Goal: Task Accomplishment & Management: Use online tool/utility

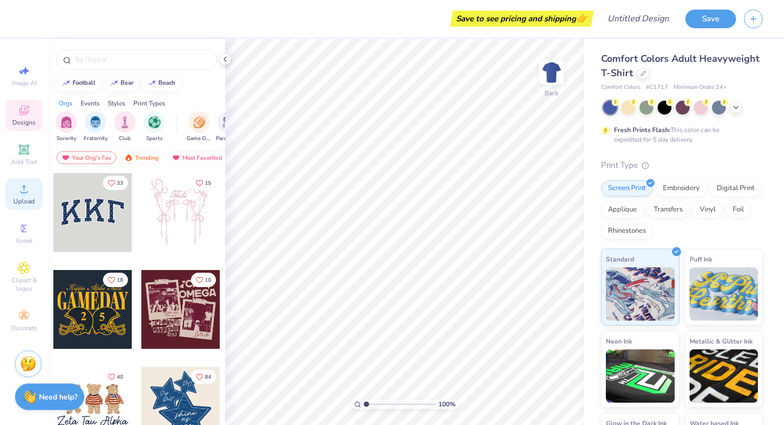
click at [25, 202] on span "Upload" at bounding box center [23, 201] width 21 height 9
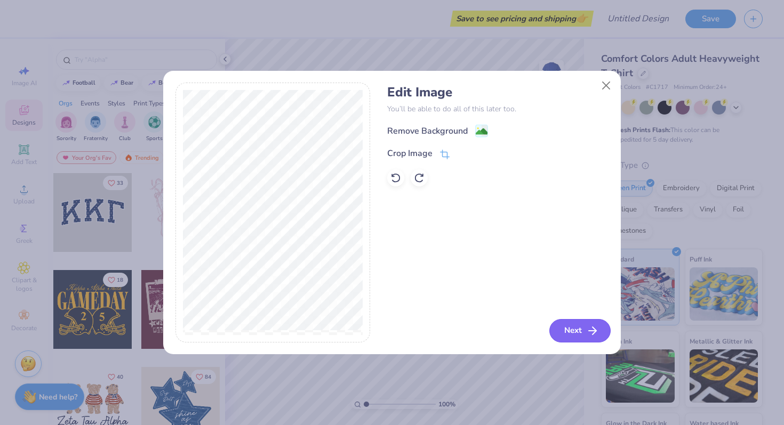
click at [577, 332] on button "Next" at bounding box center [579, 330] width 61 height 23
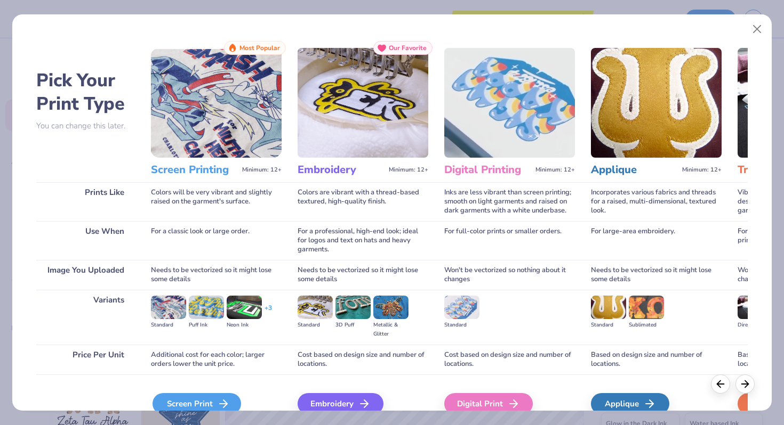
click at [190, 399] on div "Screen Print" at bounding box center [196, 404] width 89 height 21
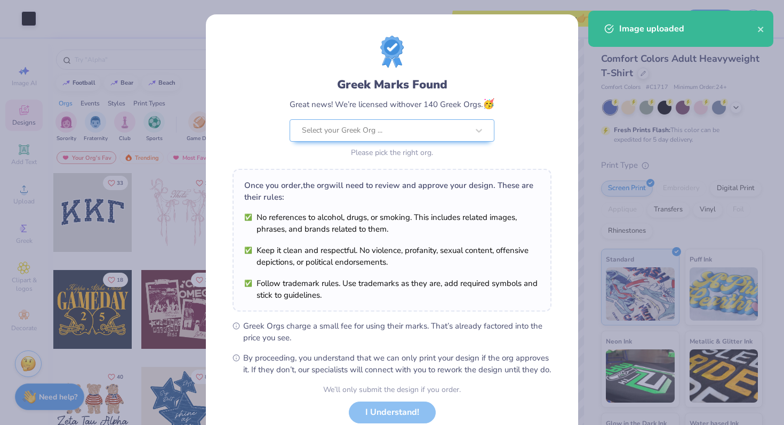
click at [33, 21] on div "Greek Marks Found Great news! We’re licensed with over 140 Greek Orgs. 🥳 Select…" at bounding box center [392, 212] width 784 height 425
click at [382, 417] on div "We’ll only submit the design if you order. I Understand! No Greek marks in your…" at bounding box center [392, 417] width 138 height 67
click at [382, 419] on div "We’ll only submit the design if you order. I Understand! No Greek marks in your…" at bounding box center [392, 417] width 138 height 67
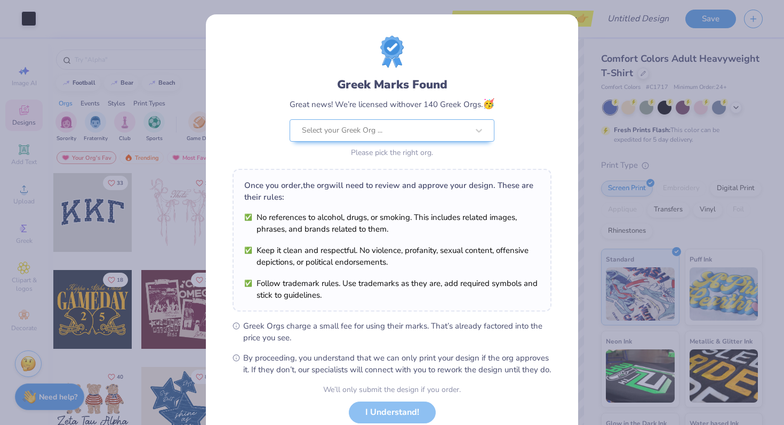
click at [393, 425] on div "We’ll only submit the design if you order. I Understand! No Greek marks in your…" at bounding box center [392, 417] width 138 height 67
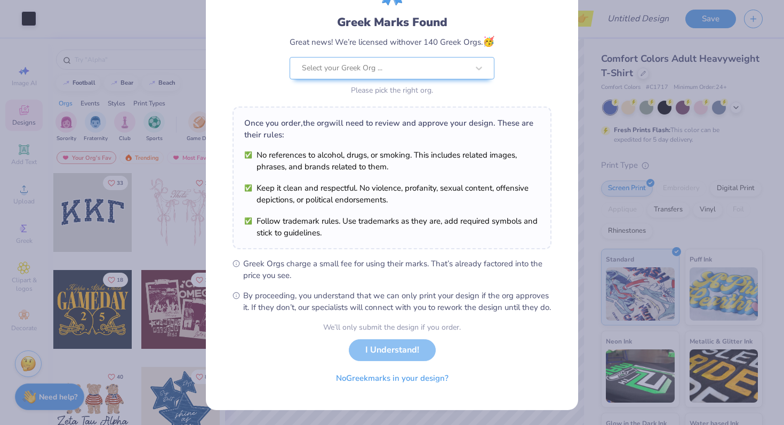
click at [385, 356] on div "We’ll only submit the design if you order. I Understand! No Greek marks in your…" at bounding box center [392, 355] width 138 height 67
click at [394, 351] on div "We’ll only submit the design if you order. I Understand! No Greek marks in your…" at bounding box center [392, 355] width 138 height 67
click at [399, 376] on button "No Greek marks in your design?" at bounding box center [392, 376] width 131 height 22
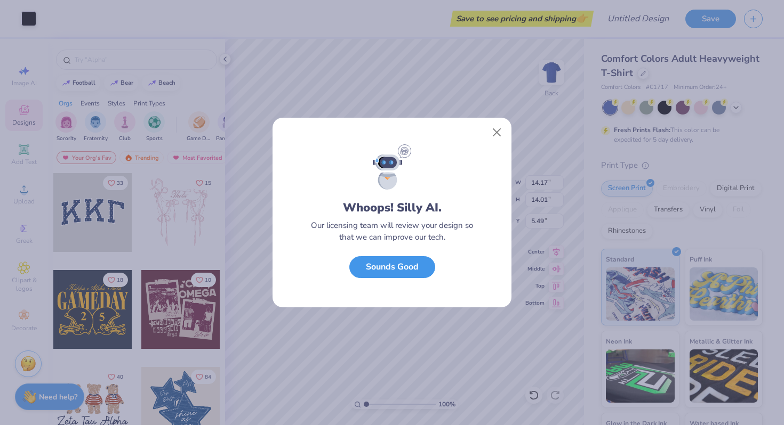
click at [401, 271] on button "Sounds Good" at bounding box center [392, 267] width 86 height 22
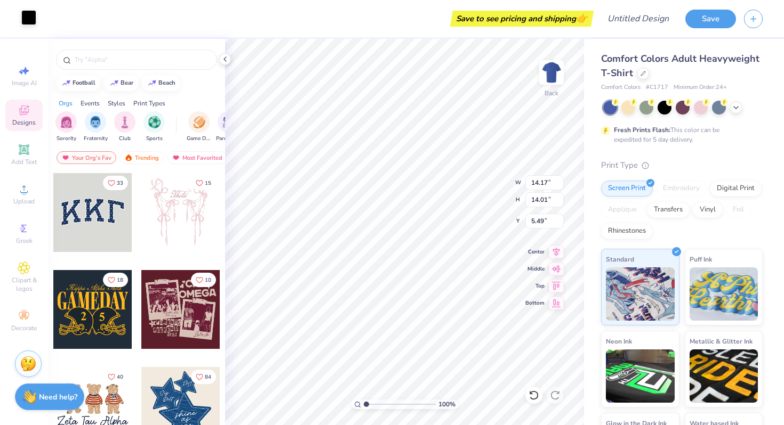
click at [28, 19] on div at bounding box center [28, 17] width 15 height 15
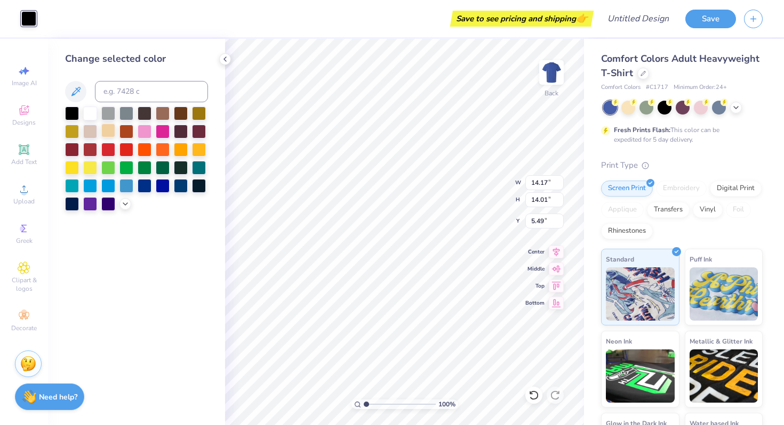
click at [110, 131] on div at bounding box center [108, 131] width 14 height 14
click at [92, 133] on div at bounding box center [90, 131] width 14 height 14
type input "3.01"
type input "2.98"
type input "3.79"
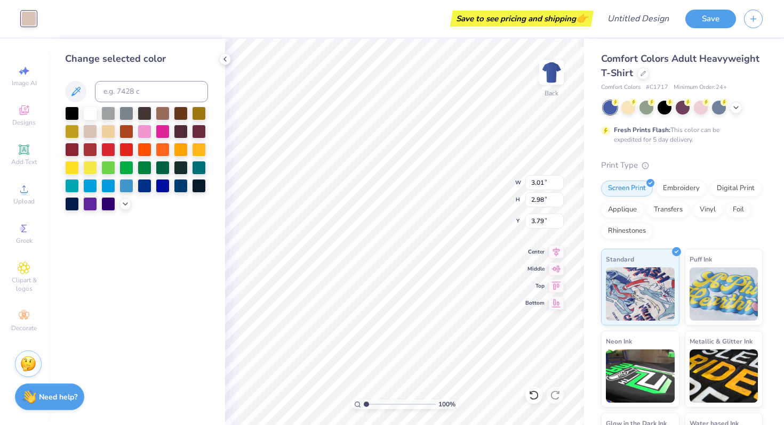
type input "2.45"
type input "2.43"
type input "3.90"
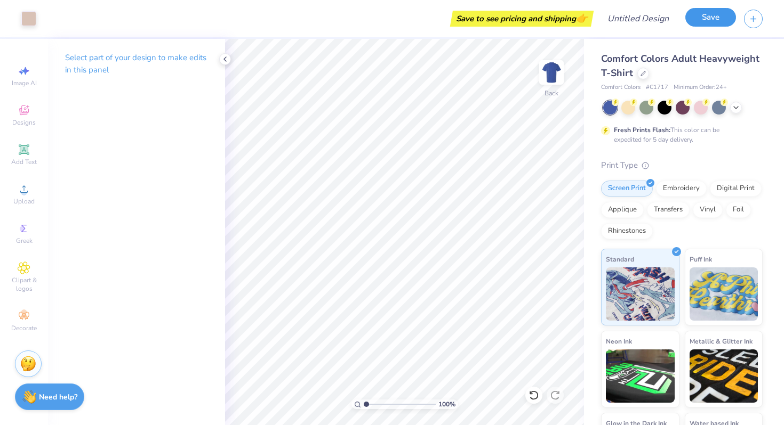
click at [708, 20] on button "Save" at bounding box center [710, 17] width 51 height 19
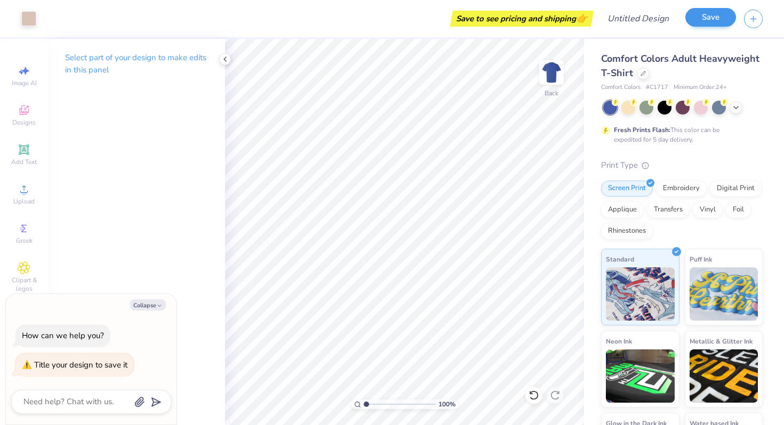
type textarea "x"
